Goal: Task Accomplishment & Management: Use online tool/utility

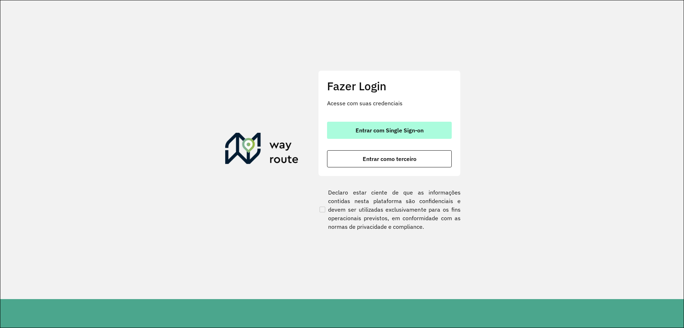
click at [386, 129] on span "Entrar com Single Sign-on" at bounding box center [390, 130] width 68 height 6
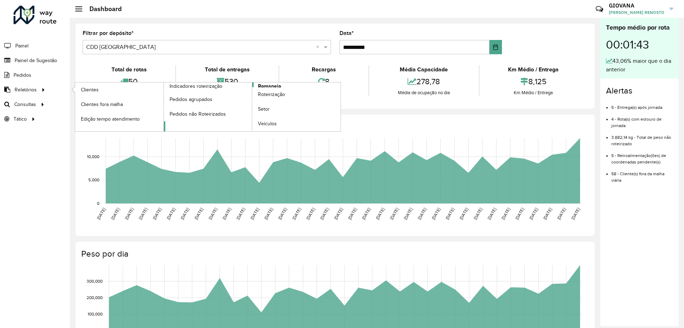
click at [281, 85] on span "Romaneio" at bounding box center [269, 85] width 23 height 7
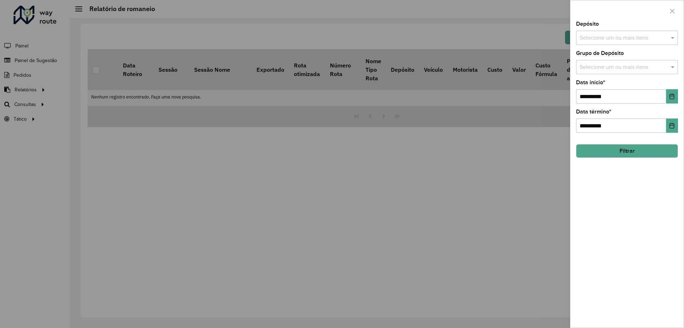
click at [600, 38] on input "text" at bounding box center [623, 38] width 91 height 9
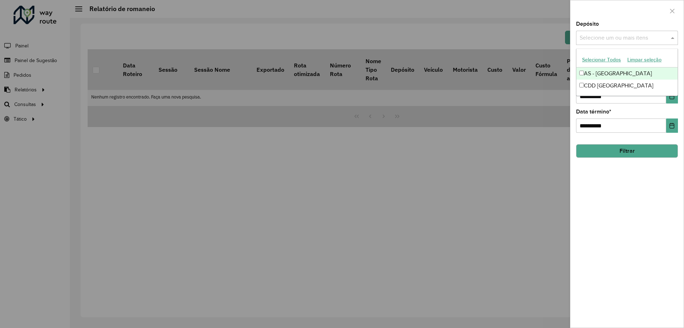
click at [581, 58] on button "Selecionar Todos" at bounding box center [601, 59] width 45 height 11
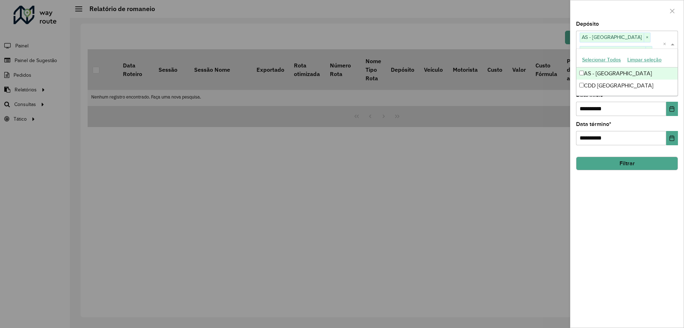
click at [525, 173] on div at bounding box center [342, 164] width 684 height 328
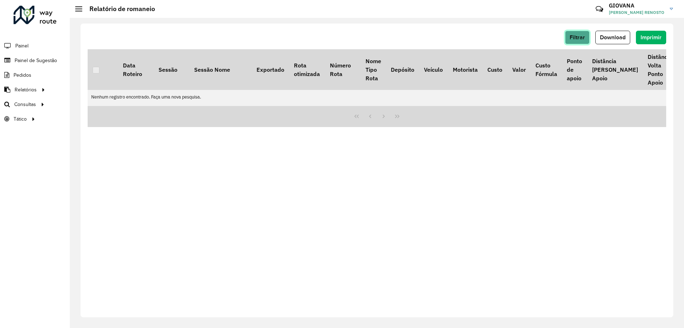
click at [580, 37] on span "Filtrar" at bounding box center [577, 37] width 15 height 6
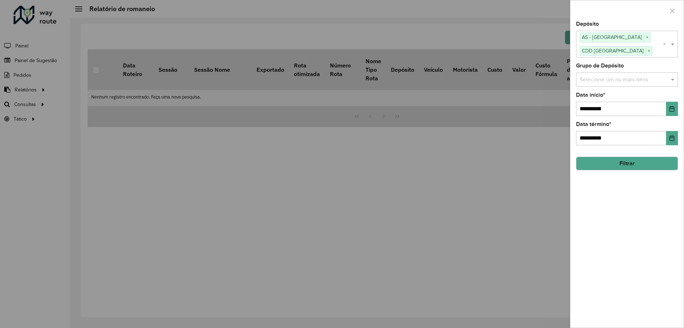
click at [631, 118] on div "**********" at bounding box center [627, 174] width 113 height 306
click at [672, 111] on icon "Choose Date" at bounding box center [672, 109] width 5 height 6
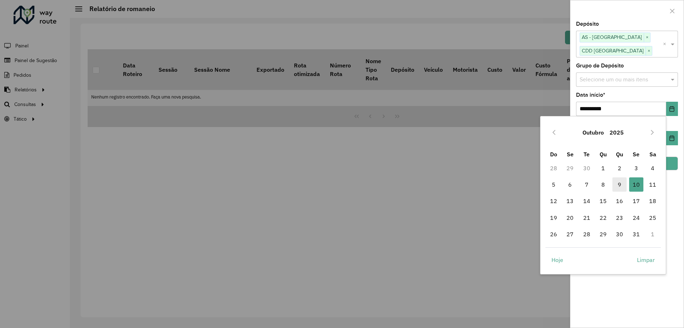
click at [621, 179] on span "9" at bounding box center [620, 184] width 14 height 14
type input "**********"
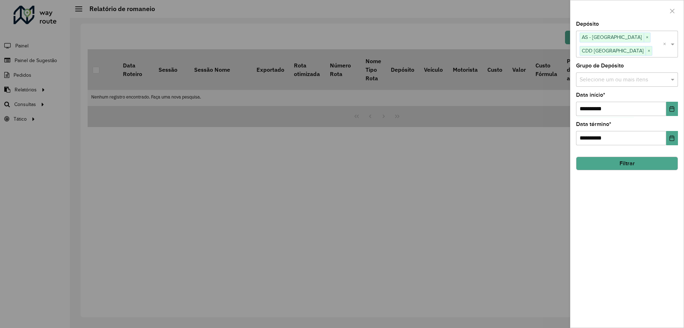
click at [663, 194] on div "**********" at bounding box center [627, 174] width 113 height 306
click at [633, 161] on button "Filtrar" at bounding box center [627, 163] width 102 height 14
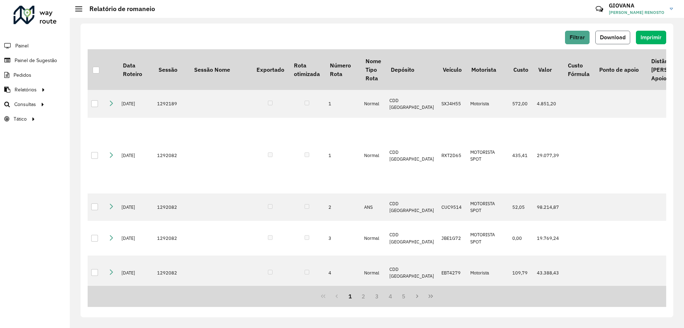
click at [611, 34] on button "Download" at bounding box center [613, 38] width 35 height 14
click at [92, 119] on span "Setores" at bounding box center [89, 118] width 17 height 7
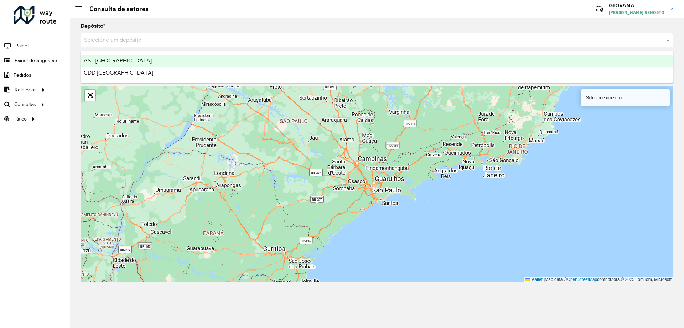
click at [120, 37] on input "text" at bounding box center [370, 40] width 572 height 9
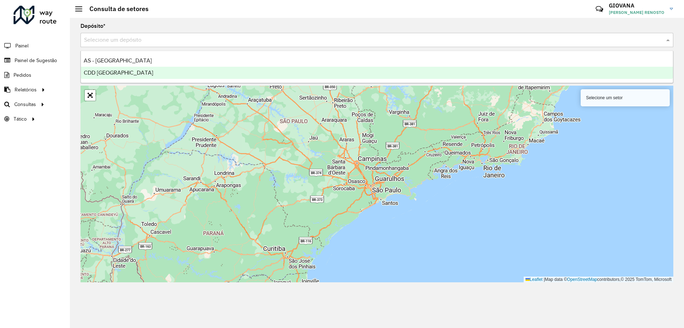
click at [135, 70] on div "CDD [GEOGRAPHIC_DATA]" at bounding box center [377, 73] width 592 height 12
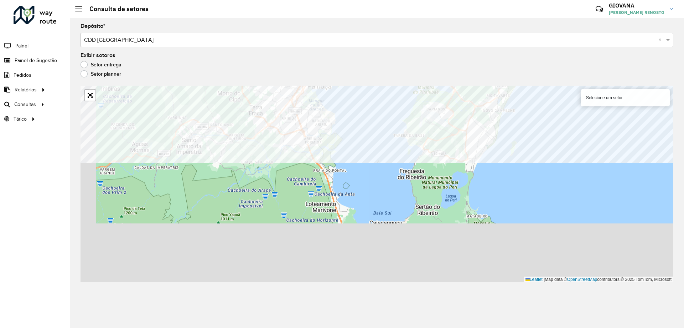
click at [608, 56] on formly-group "Depósito * Selecione um depósito × CDD Florianópolis × Exibir setores Setor ent…" at bounding box center [377, 153] width 593 height 258
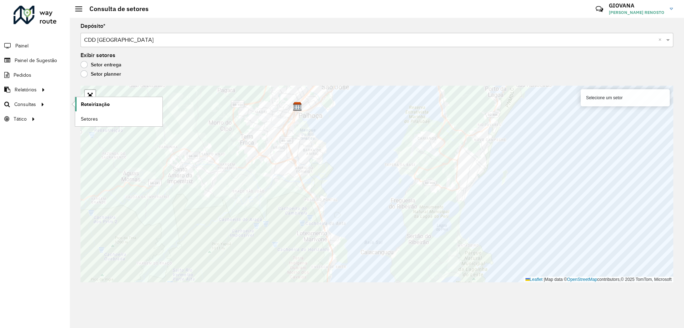
click at [110, 104] on link "Roteirização" at bounding box center [118, 104] width 87 height 14
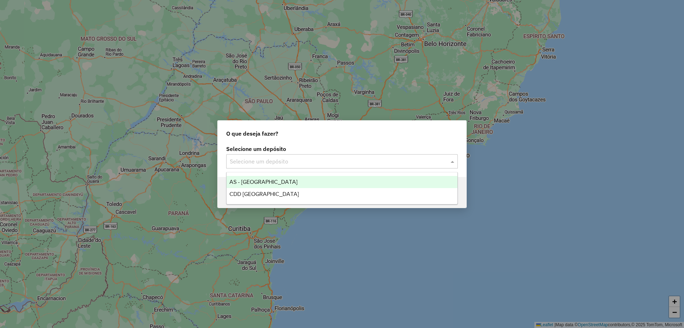
click at [393, 163] on input "text" at bounding box center [335, 161] width 210 height 9
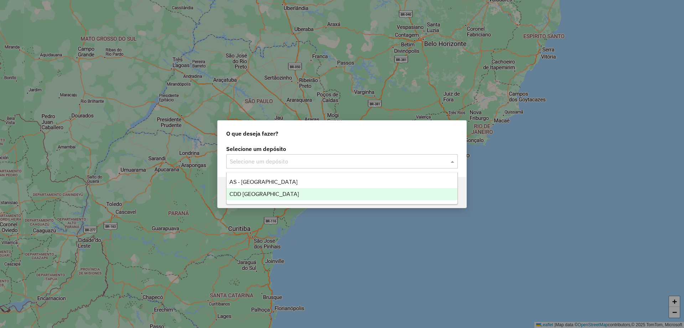
click at [281, 189] on div "CDD [GEOGRAPHIC_DATA]" at bounding box center [342, 194] width 231 height 12
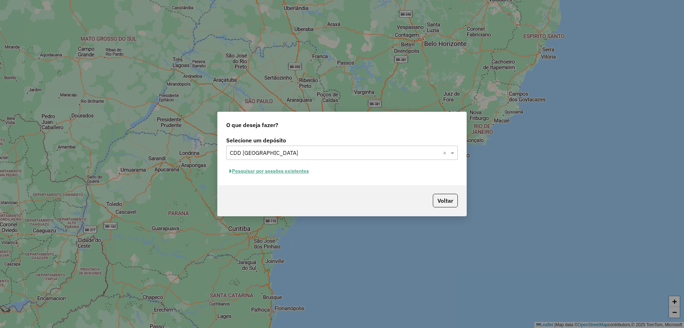
click at [285, 169] on button "Pesquisar por sessões existentes" at bounding box center [269, 170] width 86 height 11
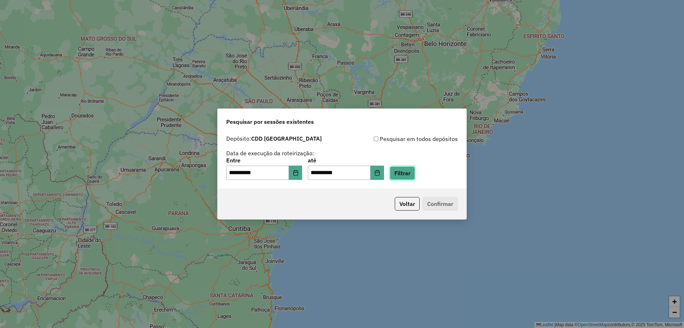
click at [402, 171] on button "Filtrar" at bounding box center [402, 173] width 25 height 14
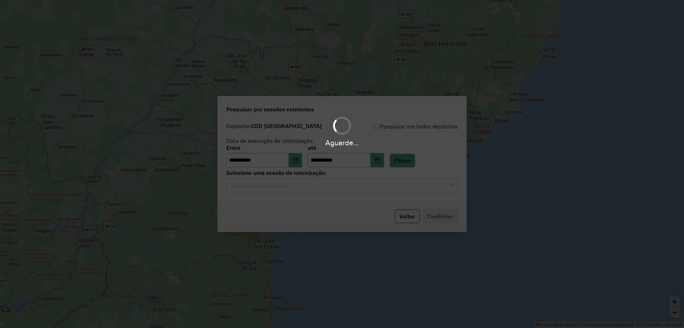
click at [285, 187] on hb-app "**********" at bounding box center [342, 164] width 684 height 328
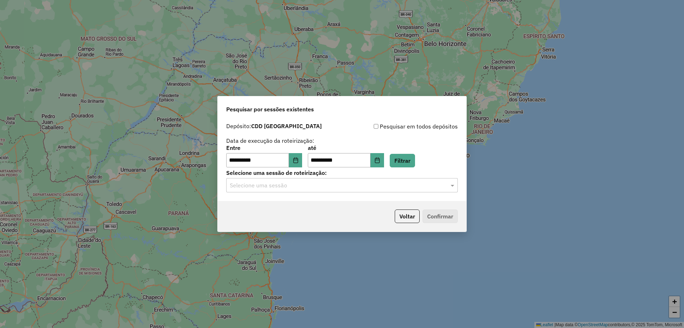
click at [317, 193] on div "**********" at bounding box center [342, 160] width 249 height 82
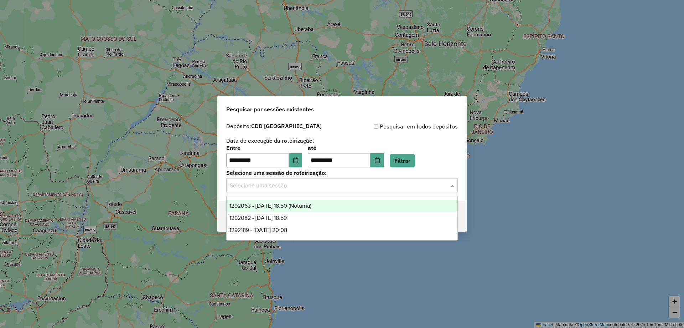
click at [328, 179] on div "Selecione uma sessão" at bounding box center [342, 185] width 232 height 14
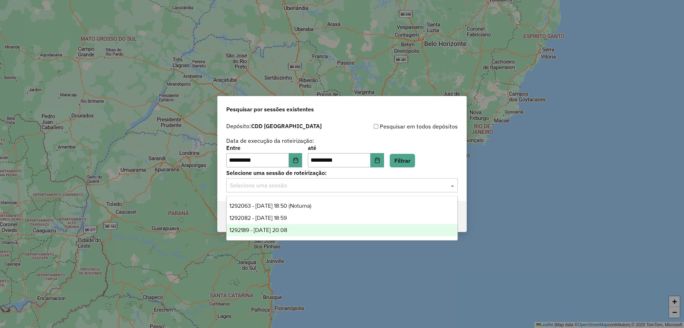
click at [281, 230] on span "1292189 - 10/10/2025 20:08" at bounding box center [259, 230] width 58 height 6
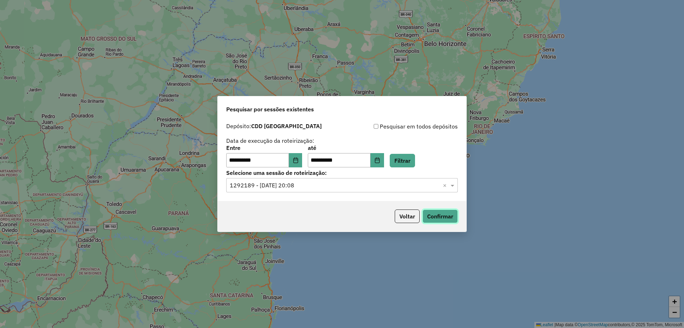
click at [446, 212] on button "Confirmar" at bounding box center [440, 216] width 35 height 14
click at [341, 185] on input "text" at bounding box center [335, 185] width 210 height 9
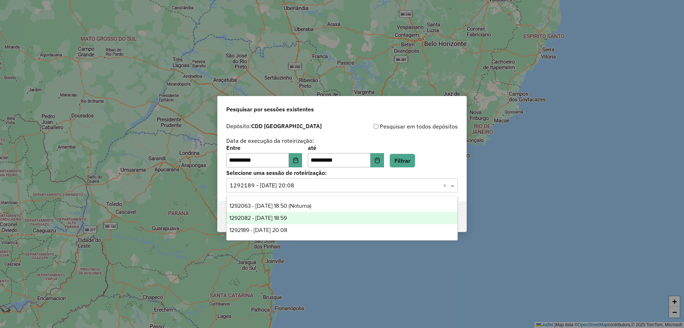
click at [305, 213] on div "1292082 - 10/10/2025 18:59" at bounding box center [342, 218] width 231 height 12
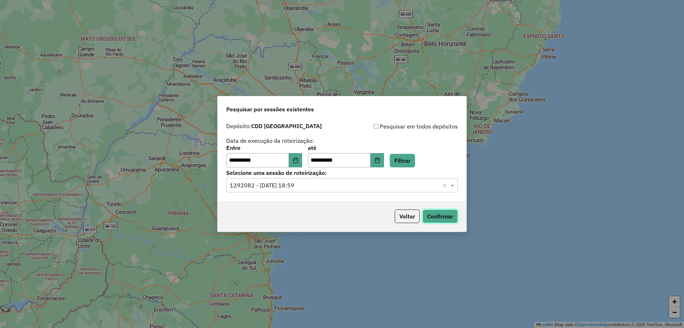
click at [428, 217] on button "Confirmar" at bounding box center [440, 216] width 35 height 14
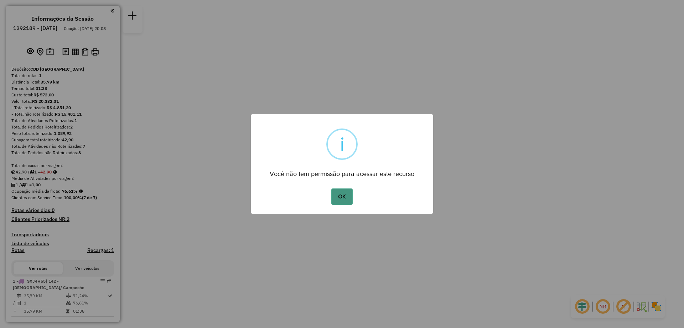
click at [336, 191] on button "OK" at bounding box center [341, 196] width 21 height 16
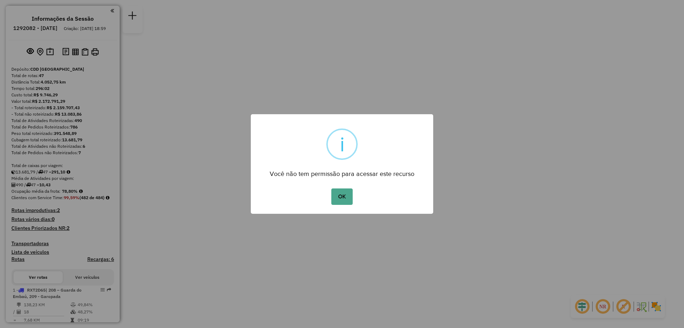
click at [335, 186] on div "OK No Cancel" at bounding box center [342, 196] width 183 height 20
click at [339, 195] on button "OK" at bounding box center [341, 196] width 21 height 16
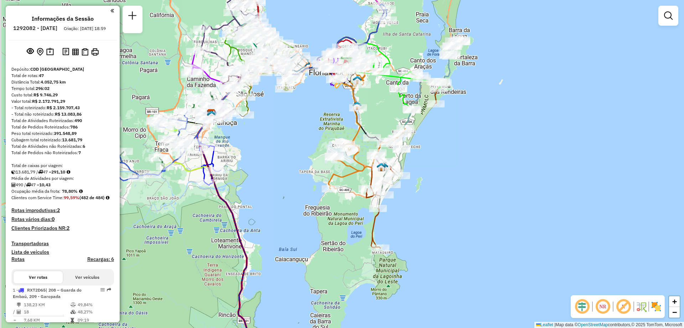
drag, startPoint x: 400, startPoint y: 204, endPoint x: 419, endPoint y: 183, distance: 28.8
click at [419, 183] on div "Janela de atendimento Grade de atendimento Capacidade Transportadoras Veículos …" at bounding box center [342, 164] width 684 height 328
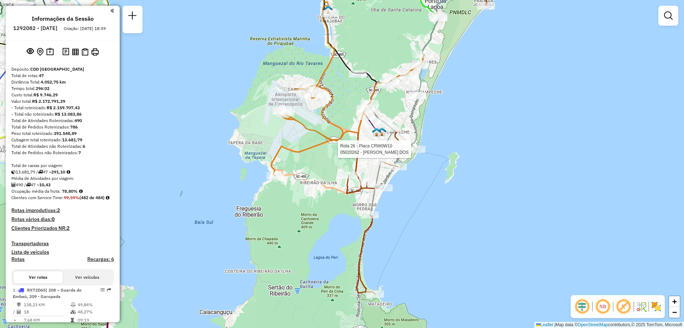
select select "**********"
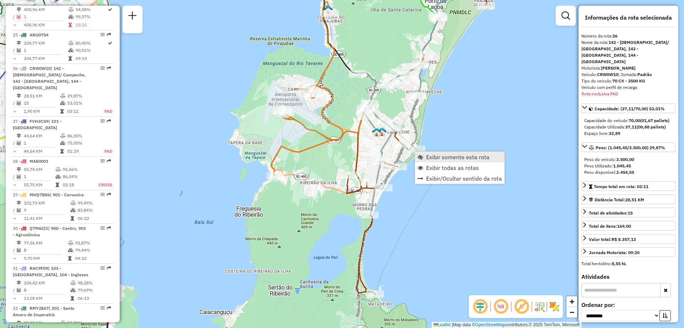
scroll to position [1284, 0]
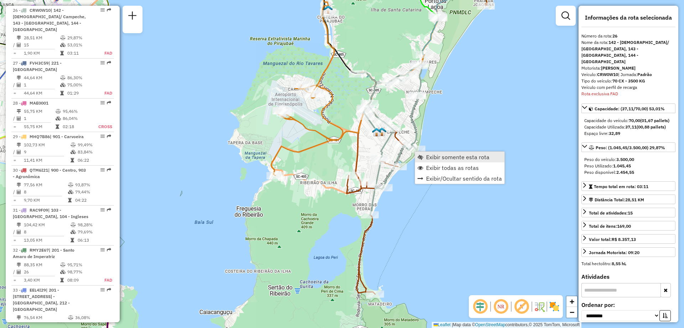
click at [442, 159] on span "Exibir somente esta rota" at bounding box center [457, 157] width 63 height 6
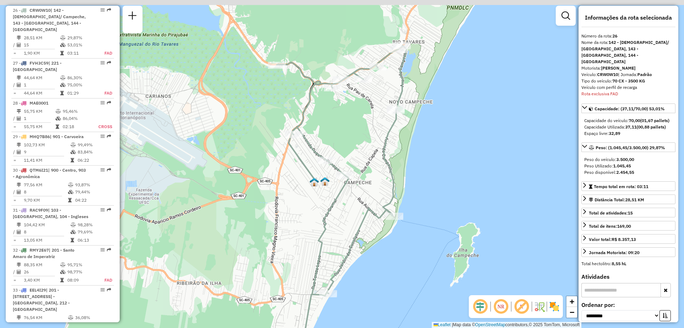
drag, startPoint x: 443, startPoint y: 138, endPoint x: 443, endPoint y: 170, distance: 32.8
click at [443, 170] on div "Janela de atendimento Grade de atendimento Capacidade Transportadoras Veículos …" at bounding box center [342, 164] width 684 height 328
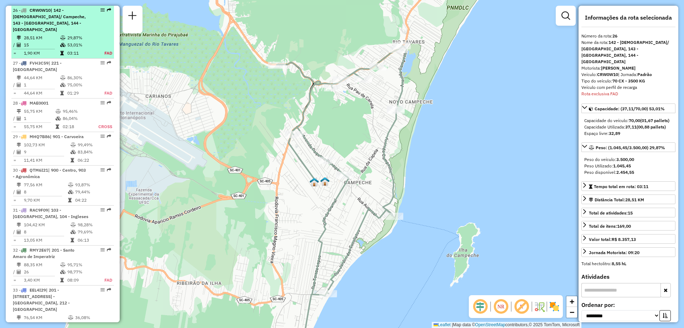
click at [95, 27] on li "26 - CRW0W10 | 142 - Carianos/ Campeche, 143 - Matadeiro, 144 - Ribeirão da Ilh…" at bounding box center [62, 32] width 103 height 53
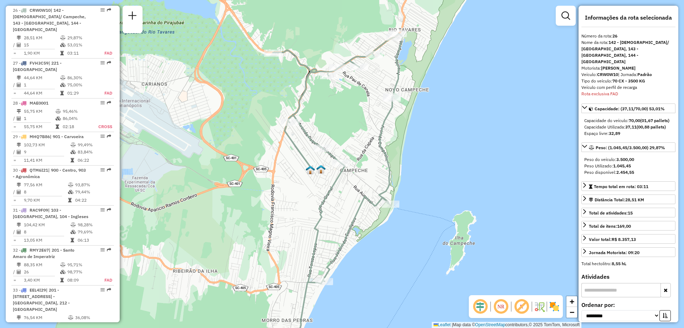
drag, startPoint x: 469, startPoint y: 144, endPoint x: 465, endPoint y: 165, distance: 21.8
click at [465, 165] on div "Janela de atendimento Grade de atendimento Capacidade Transportadoras Veículos …" at bounding box center [342, 164] width 684 height 328
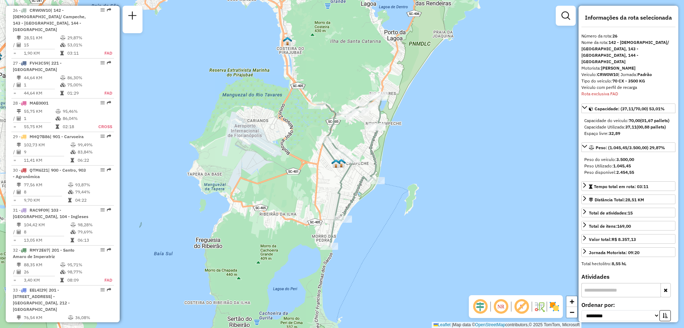
drag, startPoint x: 410, startPoint y: 175, endPoint x: 426, endPoint y: 207, distance: 35.5
click at [426, 207] on div "Janela de atendimento Grade de atendimento Capacidade Transportadoras Veículos …" at bounding box center [342, 164] width 684 height 328
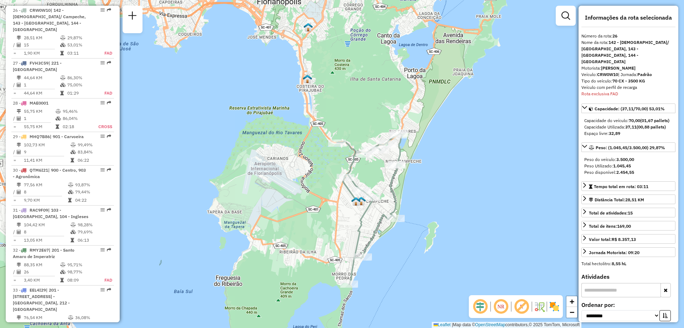
drag, startPoint x: 436, startPoint y: 175, endPoint x: 453, endPoint y: 203, distance: 33.1
click at [453, 203] on div "Janela de atendimento Grade de atendimento Capacidade Transportadoras Veículos …" at bounding box center [342, 164] width 684 height 328
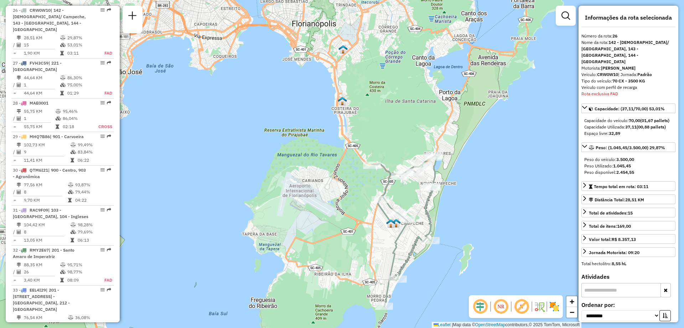
drag, startPoint x: 451, startPoint y: 203, endPoint x: 479, endPoint y: 210, distance: 29.1
click at [479, 210] on div "Janela de atendimento Grade de atendimento Capacidade Transportadoras Veículos …" at bounding box center [342, 164] width 684 height 328
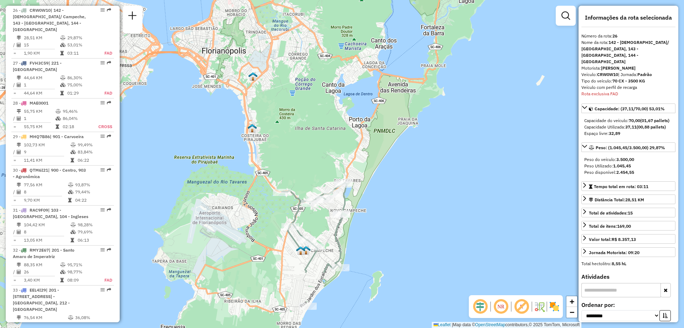
drag, startPoint x: 488, startPoint y: 210, endPoint x: 253, endPoint y: 123, distance: 250.7
click at [253, 123] on div "Janela de atendimento Grade de atendimento Capacidade Transportadoras Veículos …" at bounding box center [342, 164] width 684 height 328
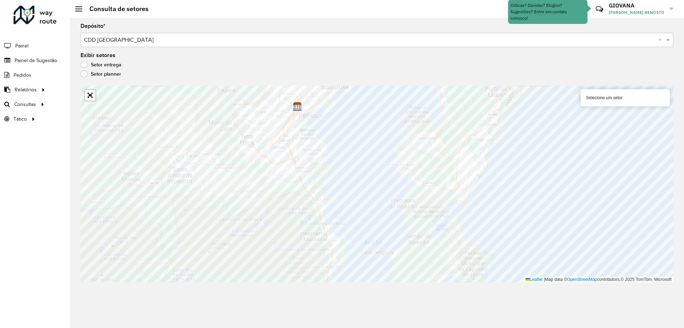
click at [0, 0] on link "Clientes" at bounding box center [0, 0] width 0 height 0
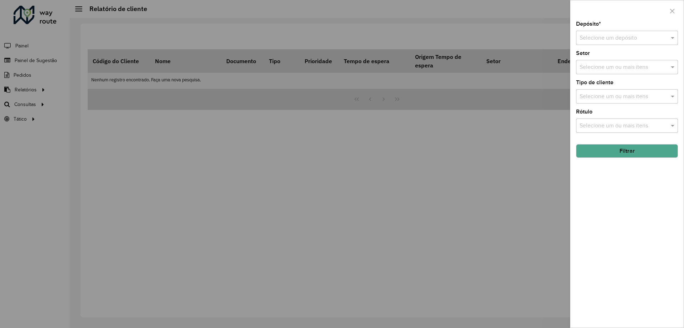
click at [621, 38] on input "text" at bounding box center [620, 38] width 81 height 9
click at [603, 69] on span "CDD [GEOGRAPHIC_DATA]" at bounding box center [615, 70] width 70 height 6
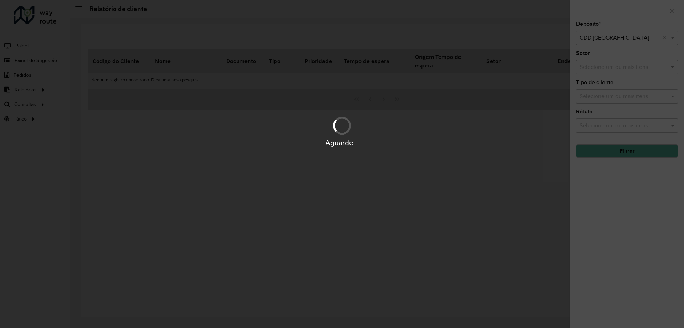
click at [629, 228] on div "Aguarde..." at bounding box center [342, 164] width 684 height 328
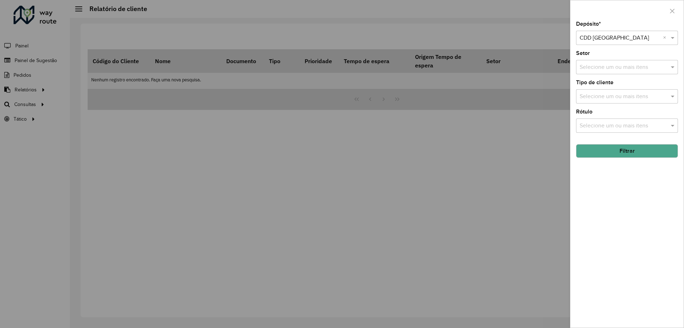
click at [638, 155] on button "Filtrar" at bounding box center [627, 151] width 102 height 14
